Goal: Information Seeking & Learning: Learn about a topic

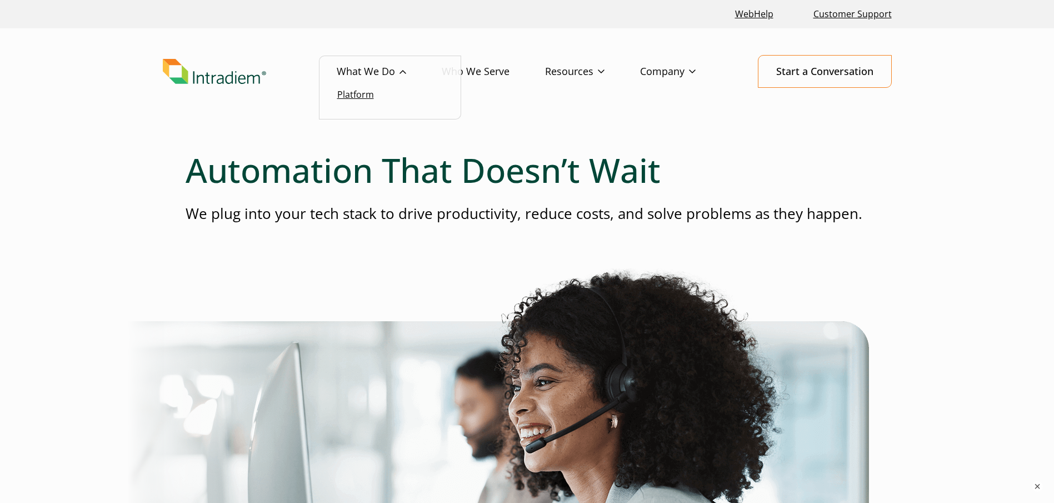
click at [367, 98] on link "Platform" at bounding box center [355, 94] width 37 height 12
click at [505, 69] on link "Who We Serve" at bounding box center [493, 72] width 103 height 32
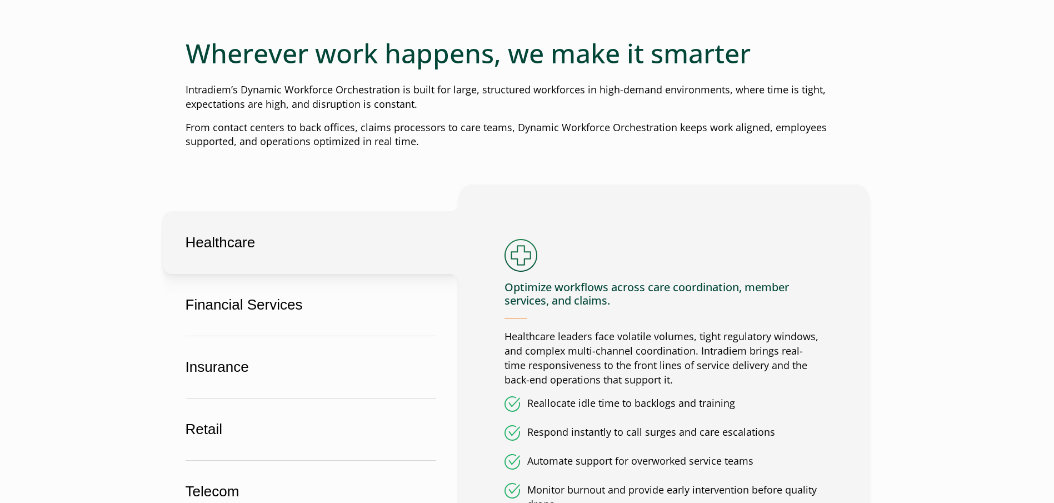
scroll to position [556, 0]
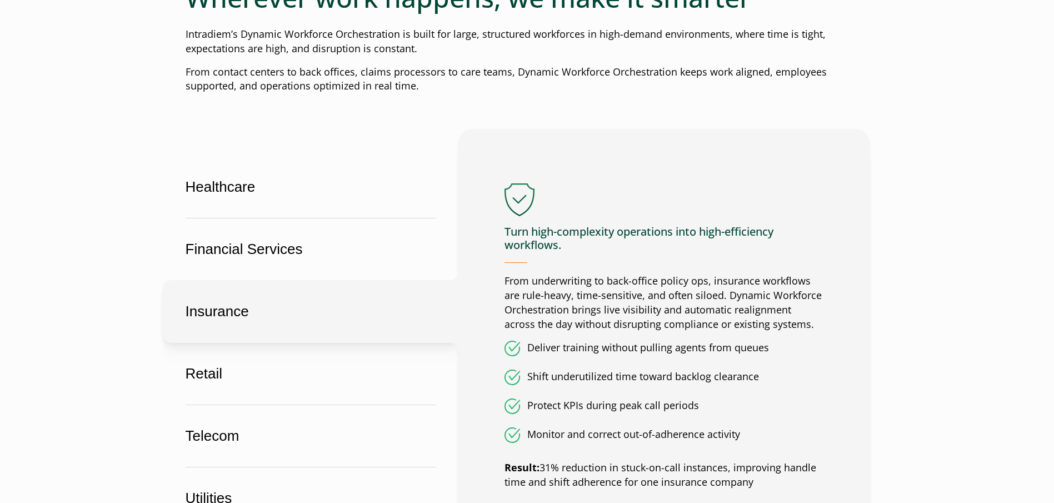
click at [228, 310] on button "Insurance" at bounding box center [311, 311] width 296 height 63
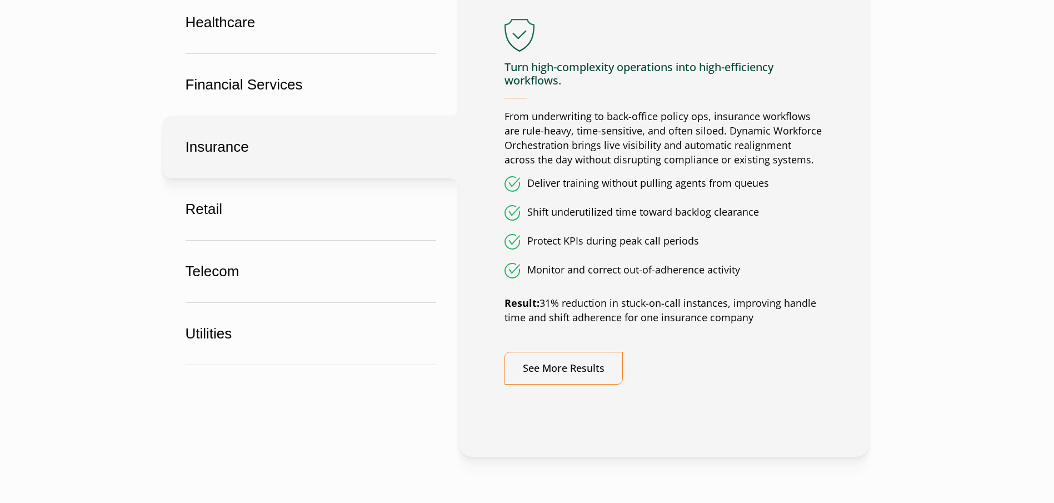
scroll to position [723, 0]
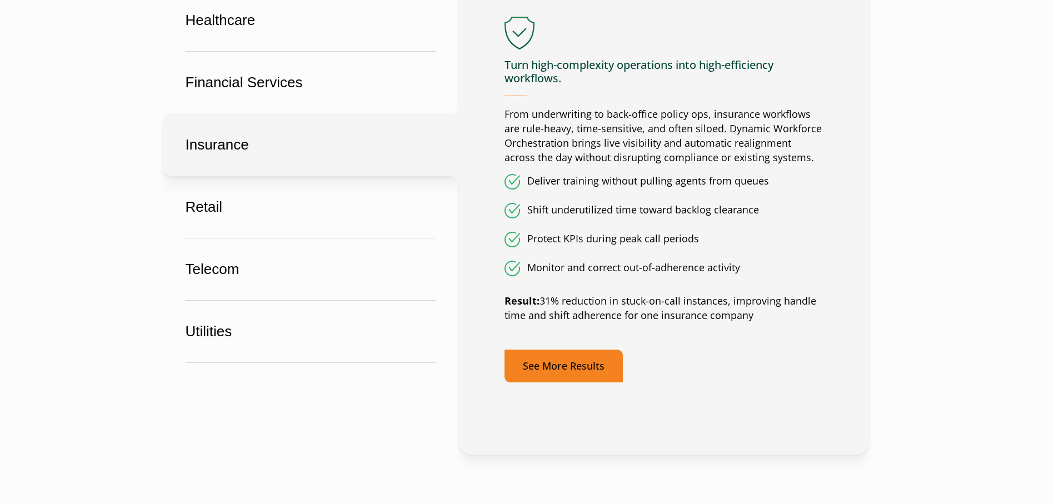
click at [591, 362] on link "See More Results" at bounding box center [564, 366] width 118 height 33
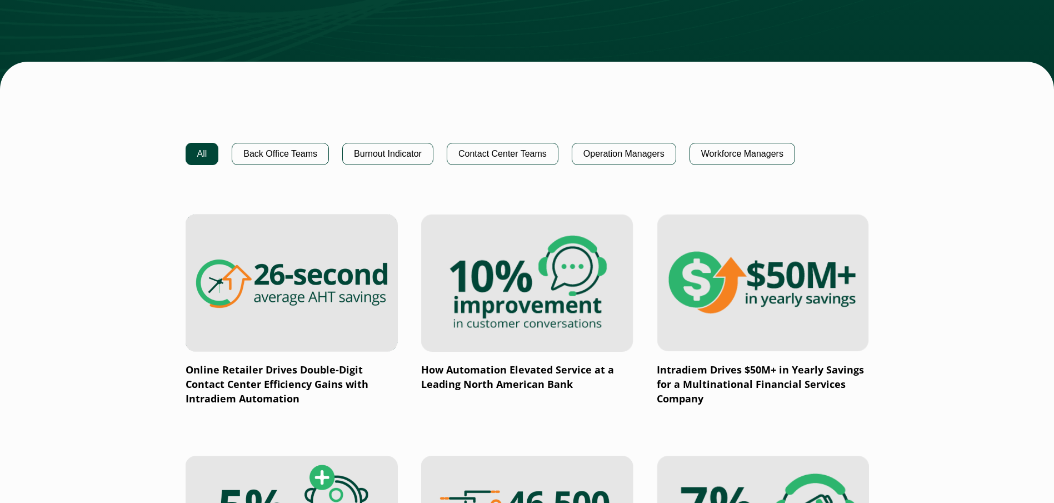
scroll to position [667, 0]
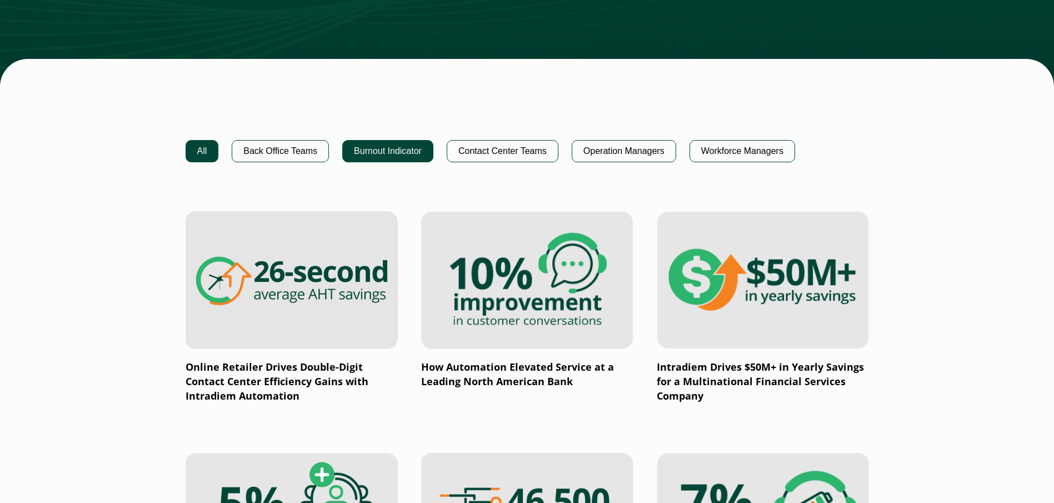
click at [356, 150] on button "Burnout Indicator" at bounding box center [387, 151] width 91 height 22
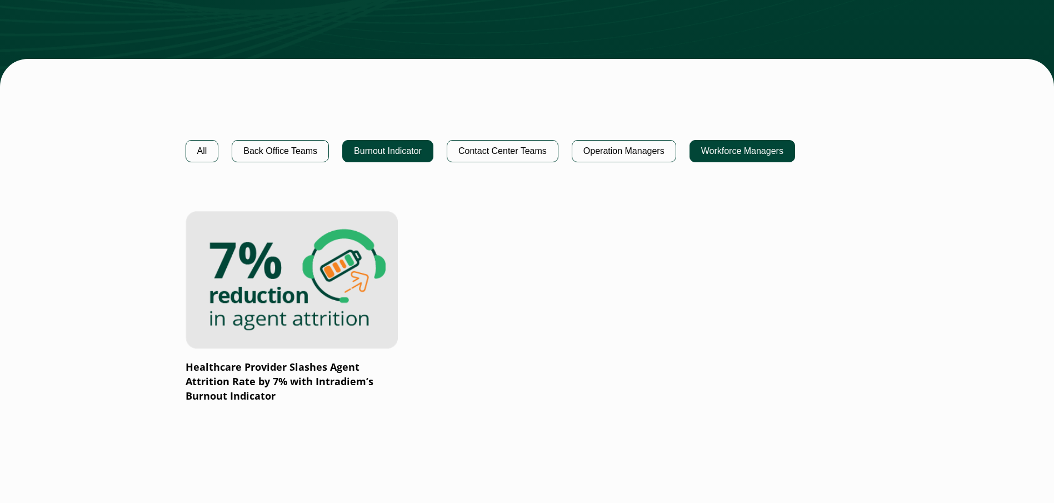
click at [711, 161] on button "Workforce Managers" at bounding box center [743, 151] width 106 height 22
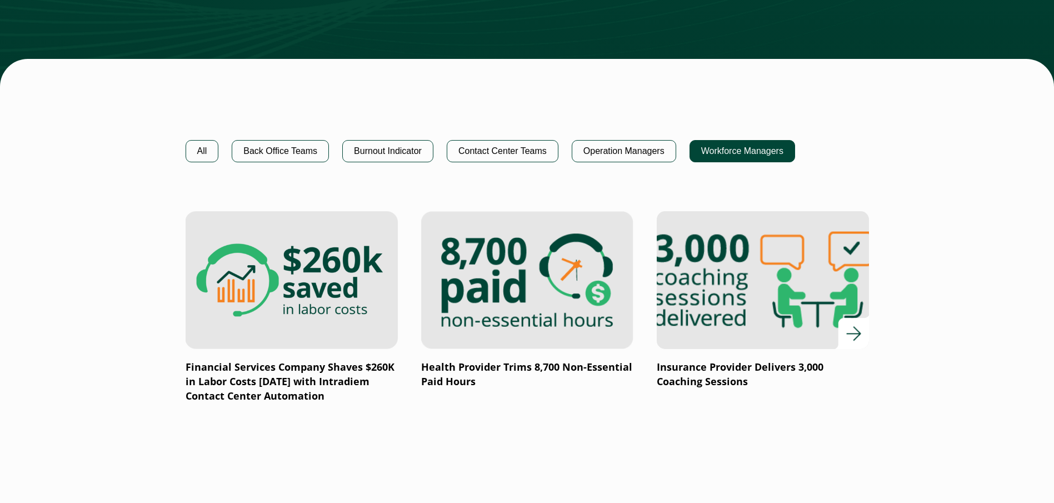
click at [796, 286] on img at bounding box center [762, 280] width 255 height 166
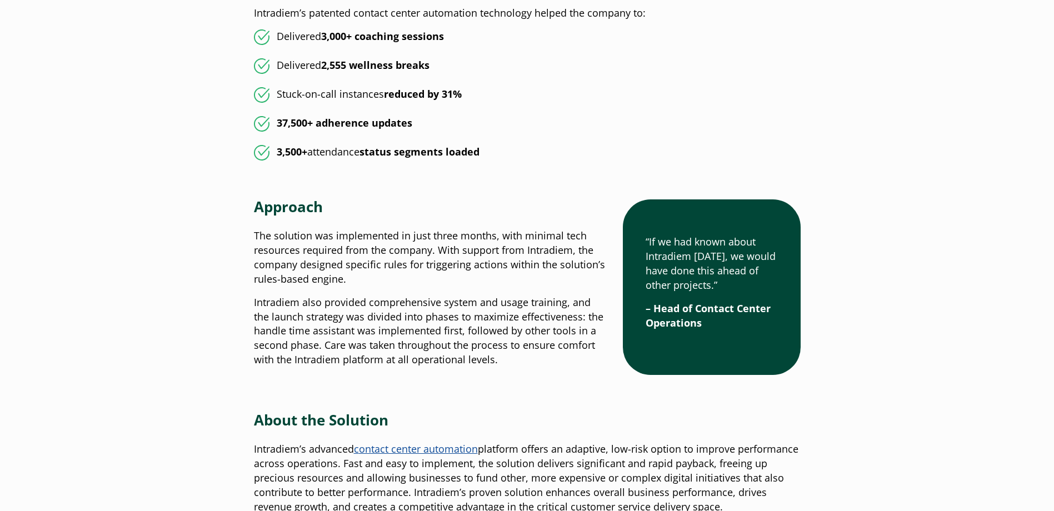
scroll to position [1112, 0]
